Goal: Task Accomplishment & Management: Manage account settings

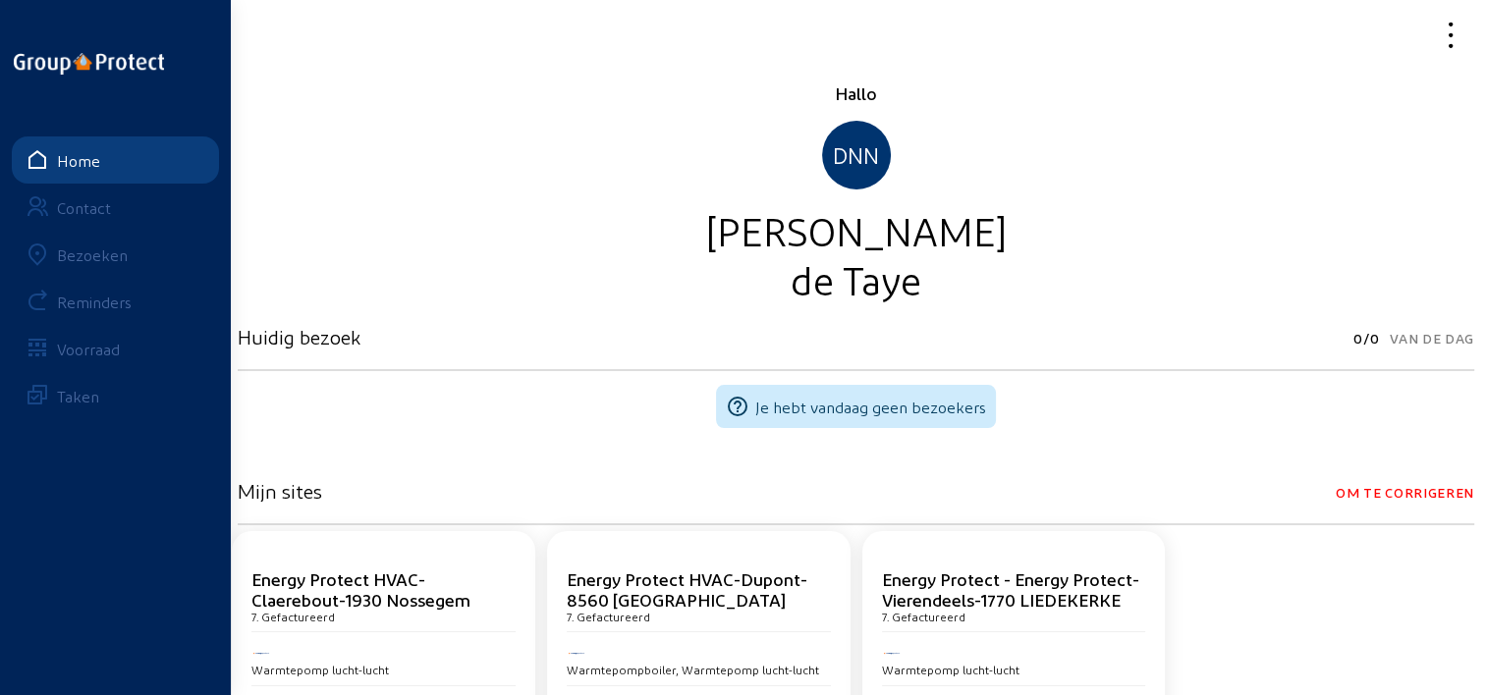
click at [1443, 37] on icon at bounding box center [1380, 35] width 175 height 34
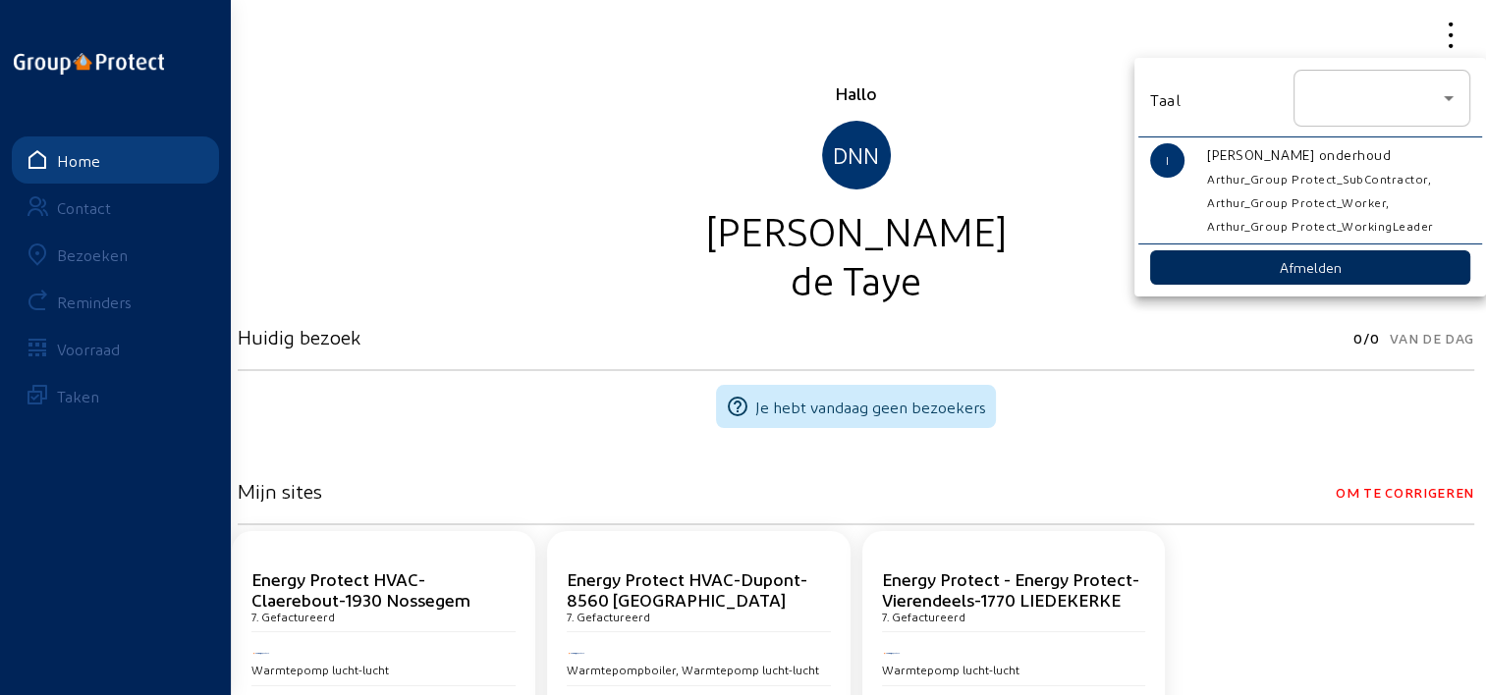
click at [1239, 266] on button "Afmelden" at bounding box center [1310, 267] width 320 height 34
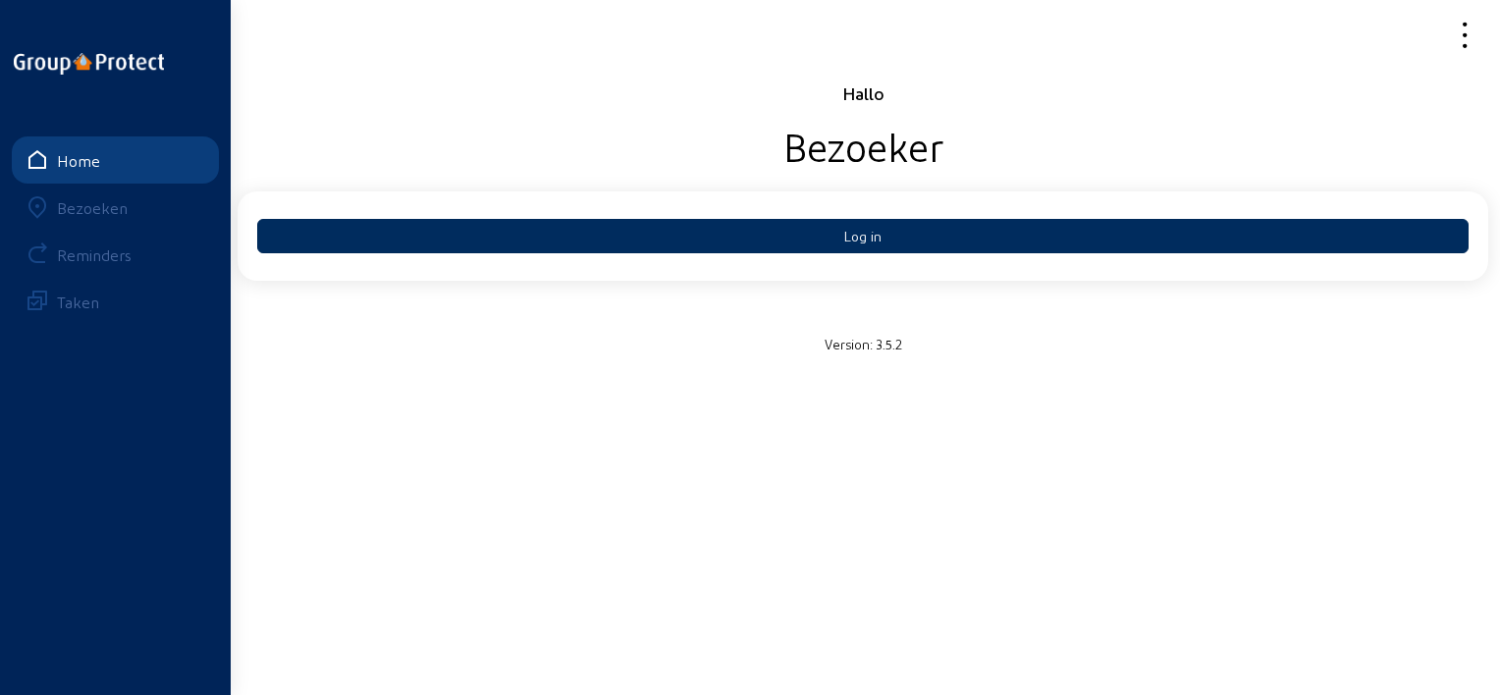
click at [495, 249] on button "Log in" at bounding box center [863, 236] width 1212 height 34
